Goal: Task Accomplishment & Management: Manage account settings

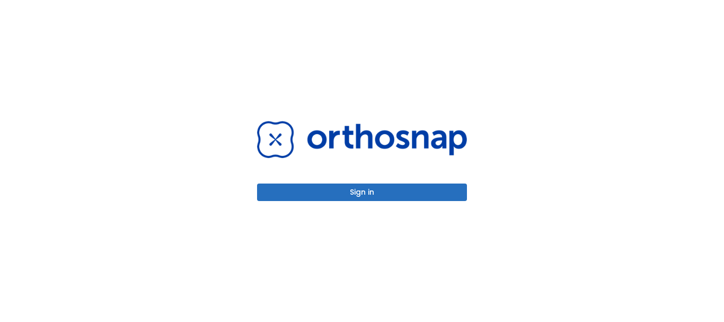
click at [364, 195] on button "Sign in" at bounding box center [362, 191] width 210 height 17
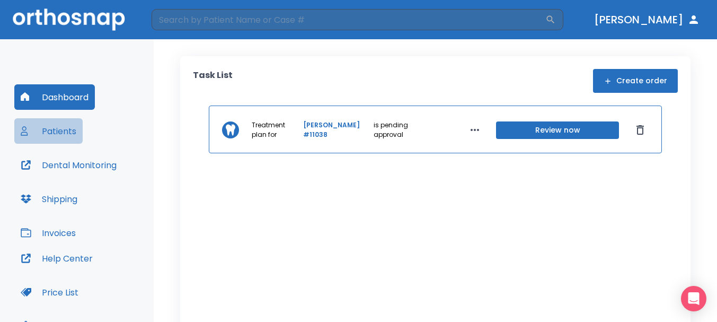
click at [48, 121] on button "Patients" at bounding box center [48, 130] width 68 height 25
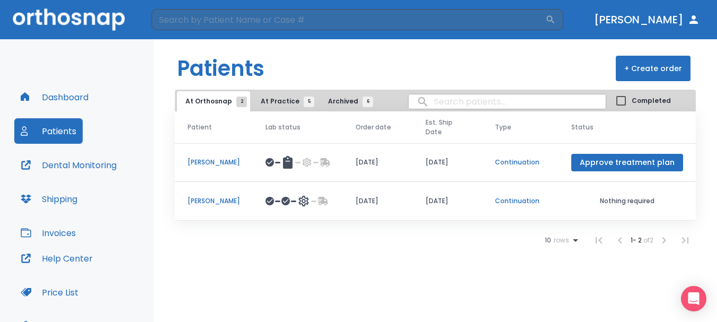
click at [203, 167] on p "Misty Houser" at bounding box center [214, 162] width 52 height 10
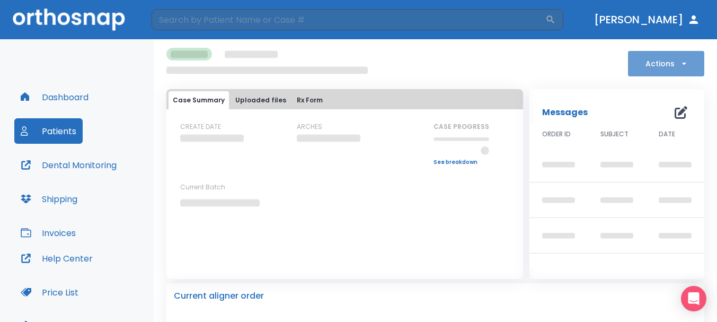
click at [679, 66] on icon "button" at bounding box center [684, 63] width 11 height 11
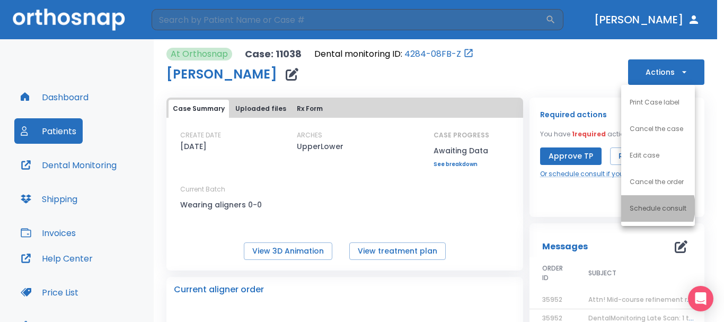
click at [644, 207] on p "Schedule consult" at bounding box center [658, 209] width 57 height 10
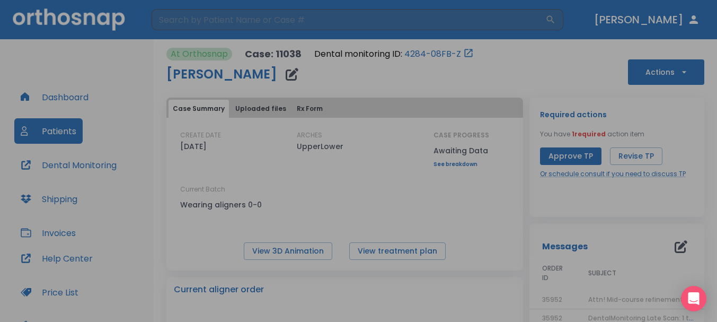
scroll to position [53, 0]
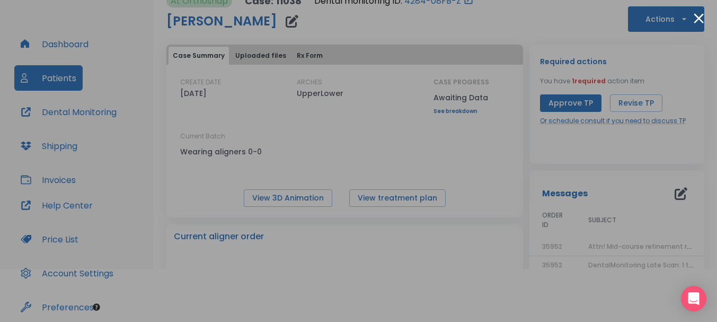
click at [696, 14] on button "Close modal" at bounding box center [699, 18] width 10 height 10
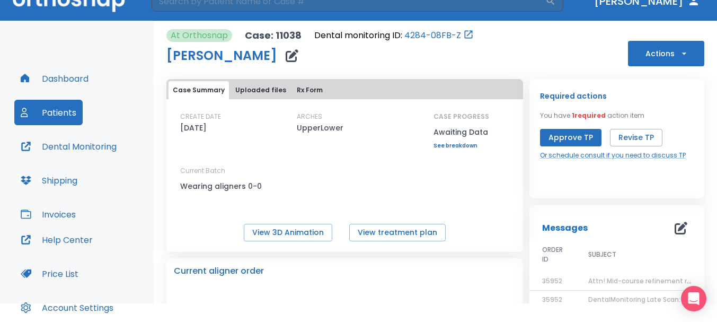
scroll to position [0, 0]
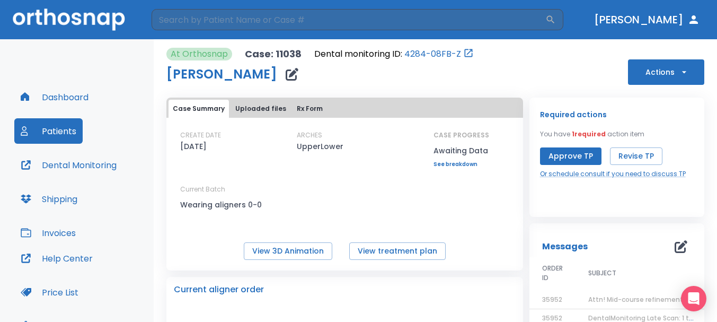
click at [63, 133] on button "Patients" at bounding box center [48, 130] width 68 height 25
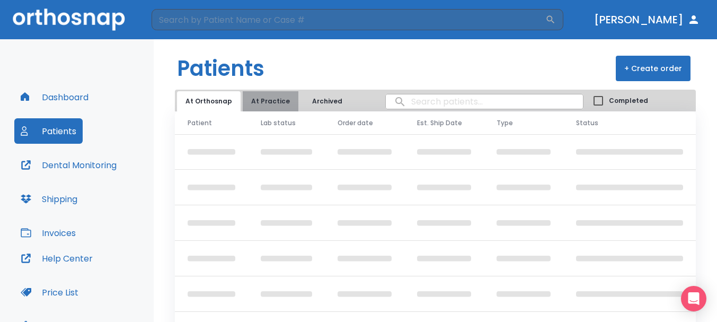
click at [269, 102] on button "At Practice" at bounding box center [271, 101] width 56 height 20
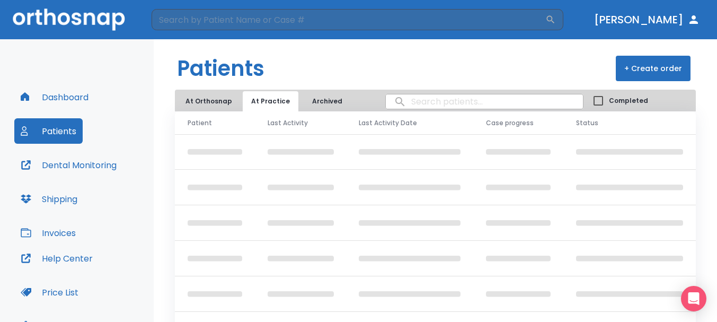
click at [85, 28] on img at bounding box center [69, 19] width 112 height 22
click at [92, 21] on img at bounding box center [69, 19] width 112 height 22
click at [76, 108] on button "Dashboard" at bounding box center [54, 96] width 81 height 25
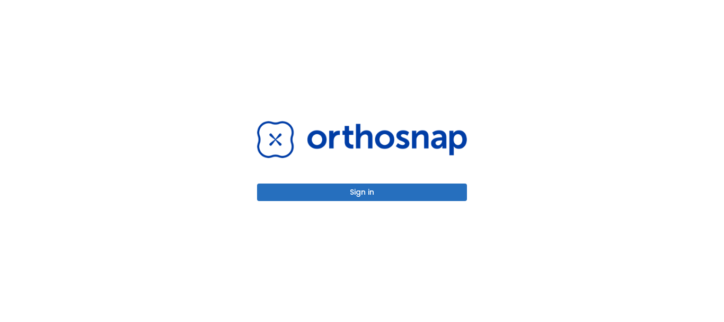
click at [350, 198] on button "Sign in" at bounding box center [362, 191] width 210 height 17
